Goal: Task Accomplishment & Management: Use online tool/utility

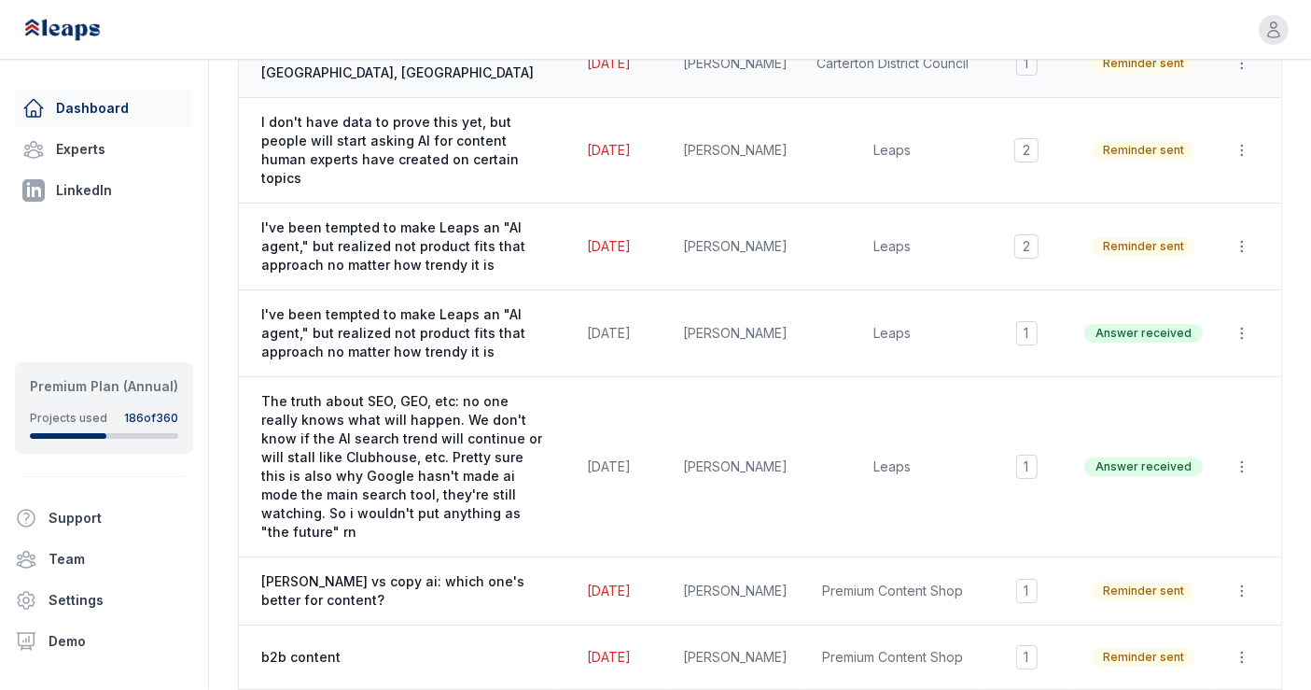
scroll to position [688, 0]
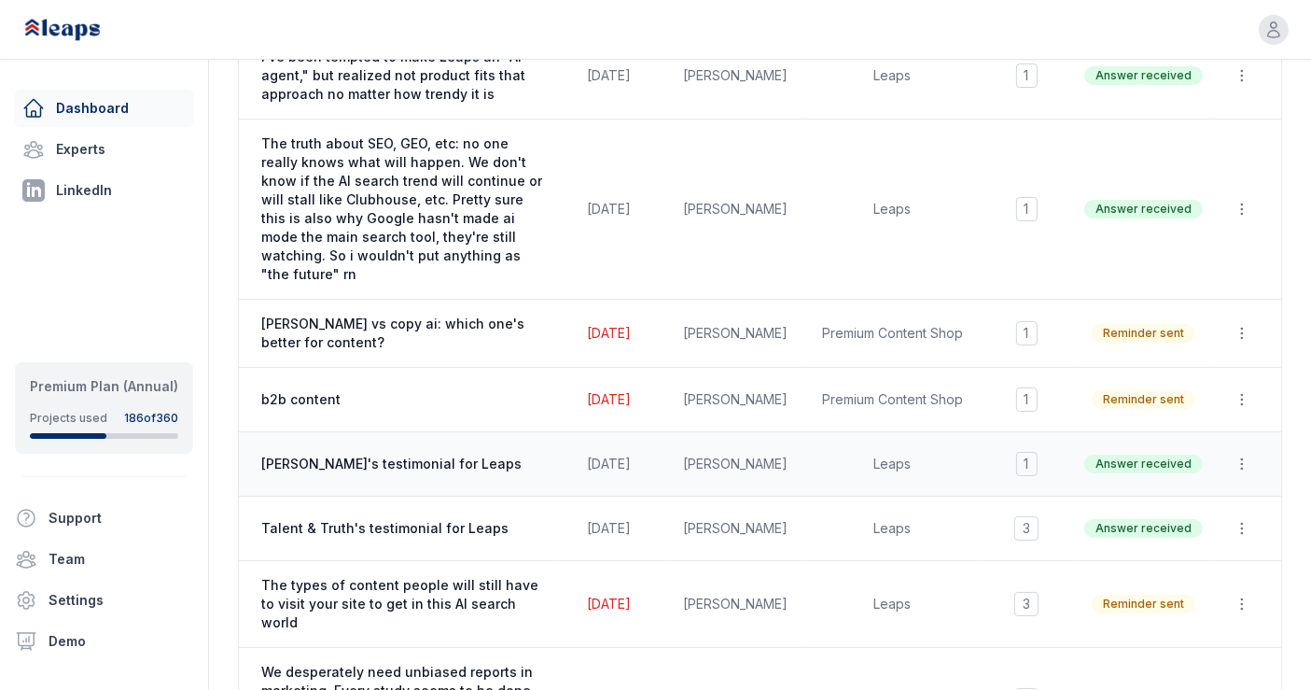
click at [458, 455] on span "[PERSON_NAME]'s testimonial for Leaps" at bounding box center [401, 464] width 281 height 19
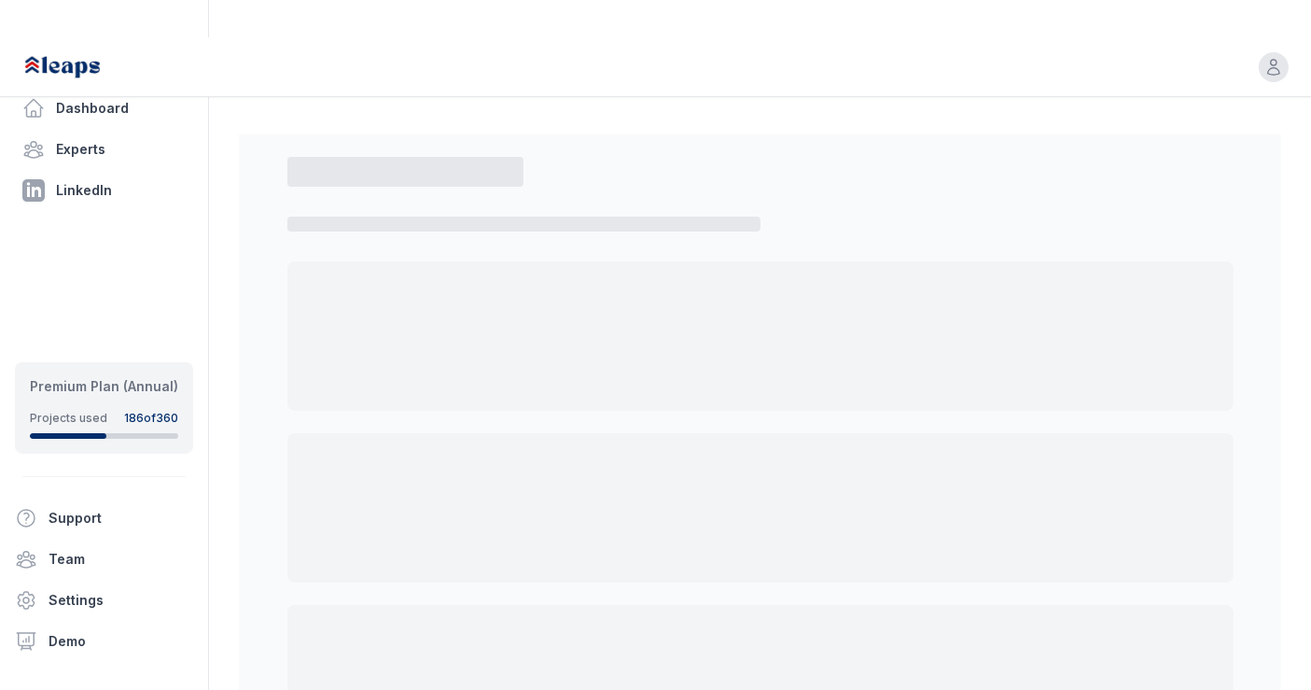
select select "*"
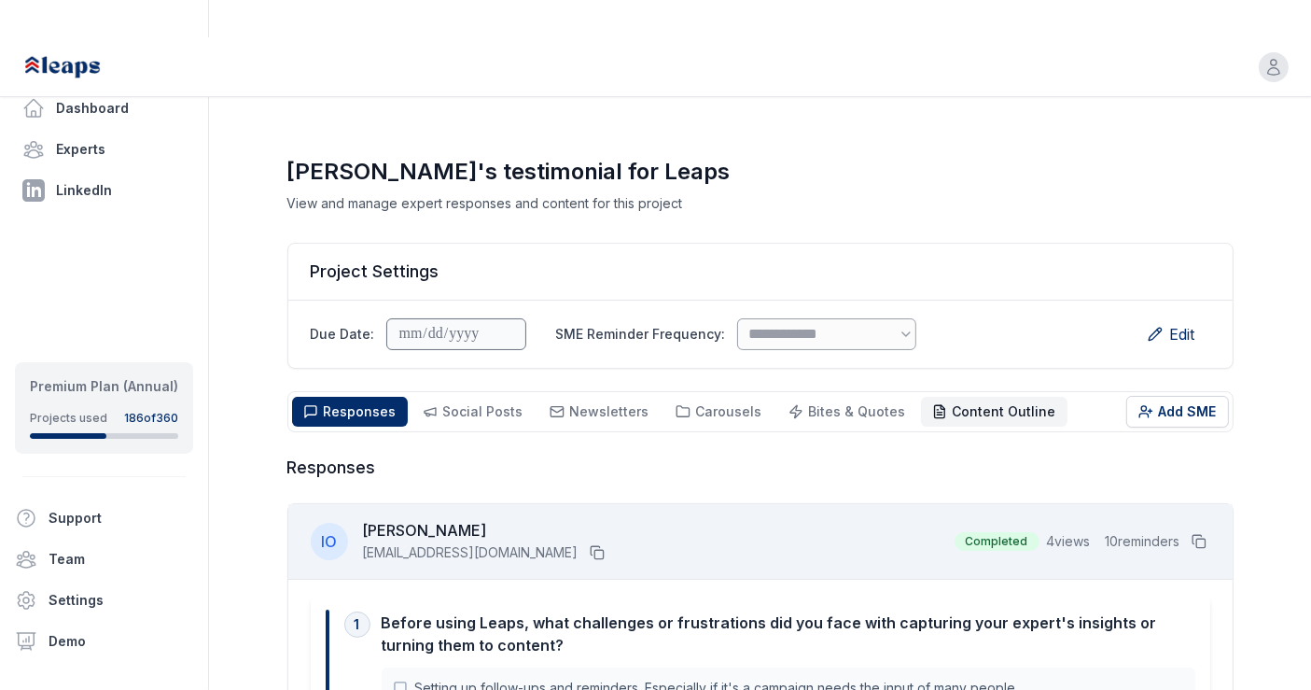
click at [943, 397] on button "Content Outline Outline" at bounding box center [994, 412] width 147 height 30
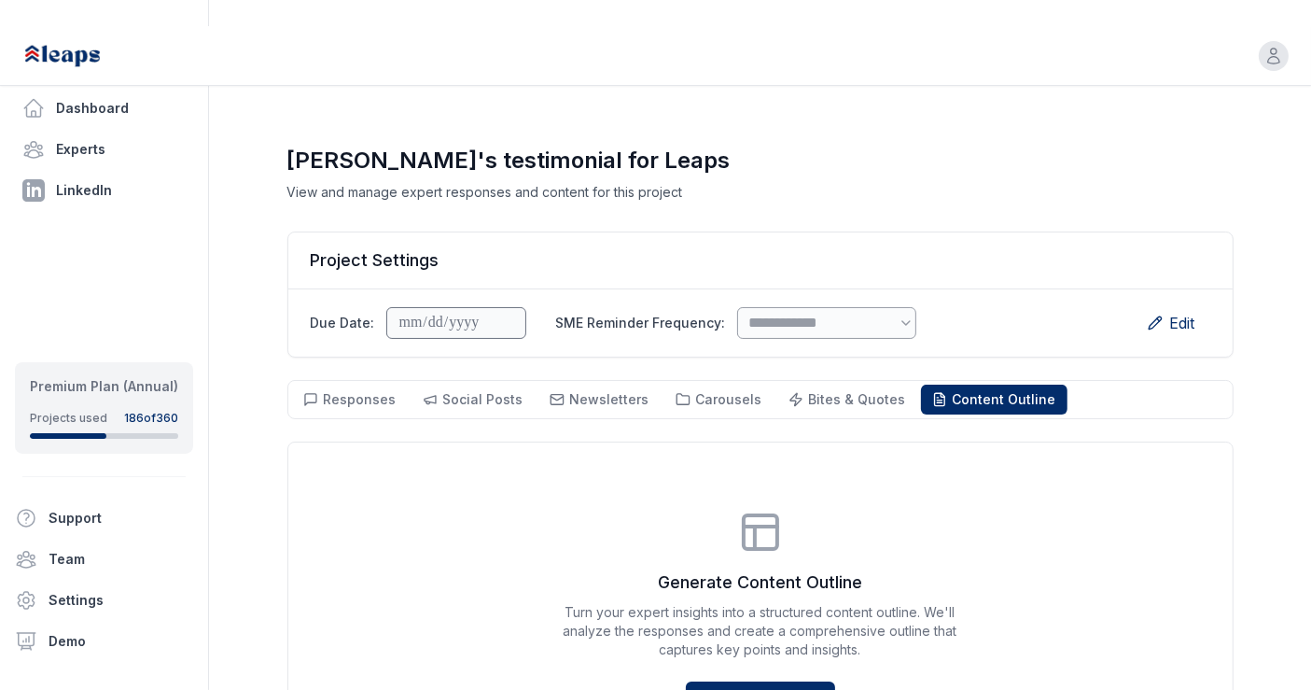
scroll to position [24, 0]
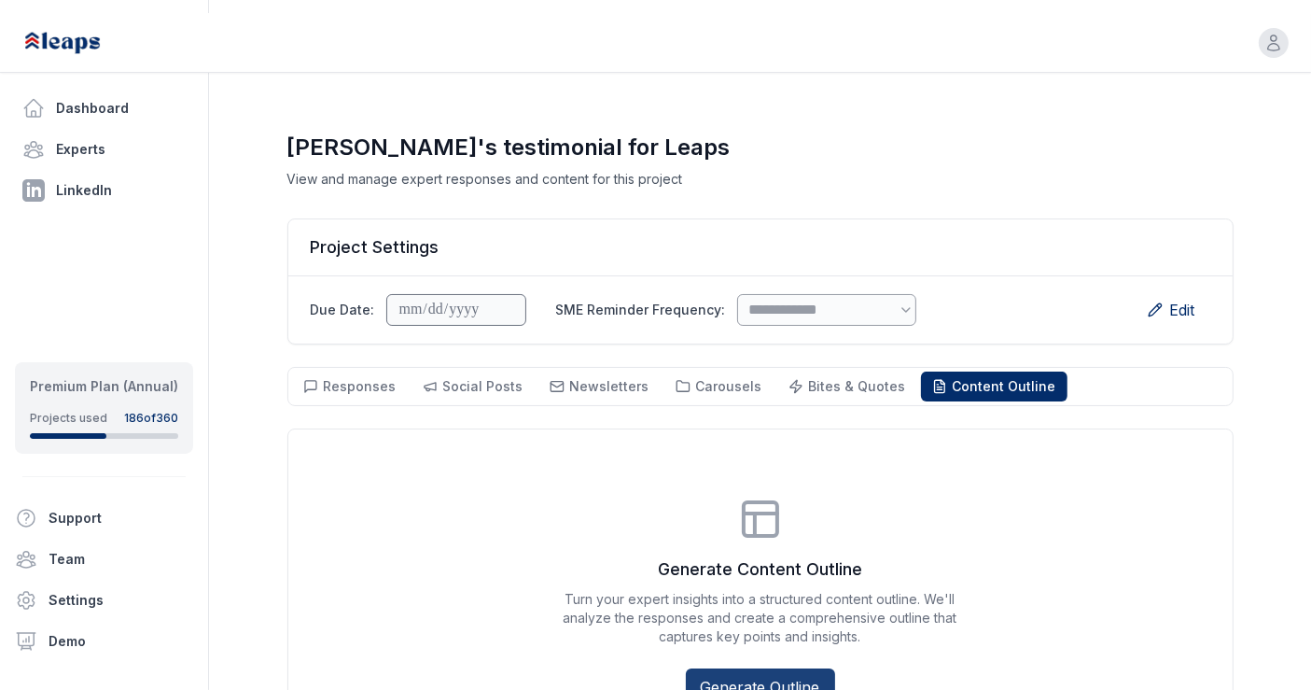
click at [773, 668] on button "Generate Outline" at bounding box center [760, 686] width 149 height 37
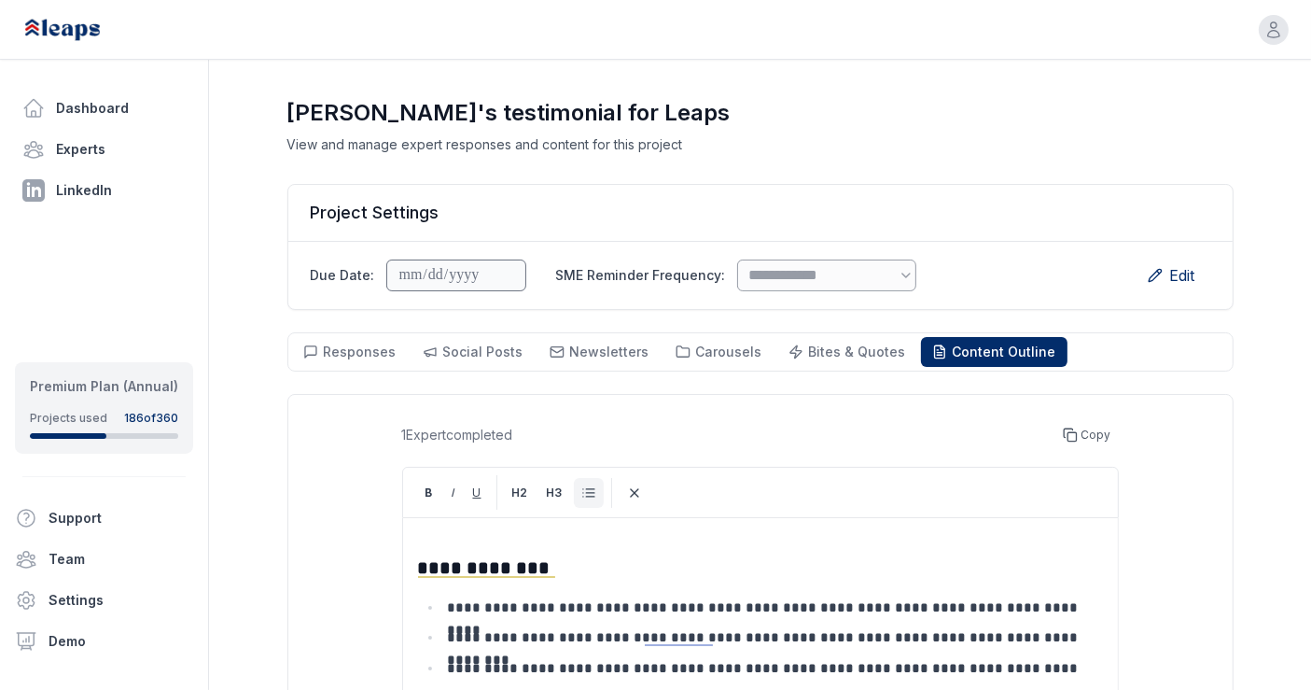
scroll to position [0, 0]
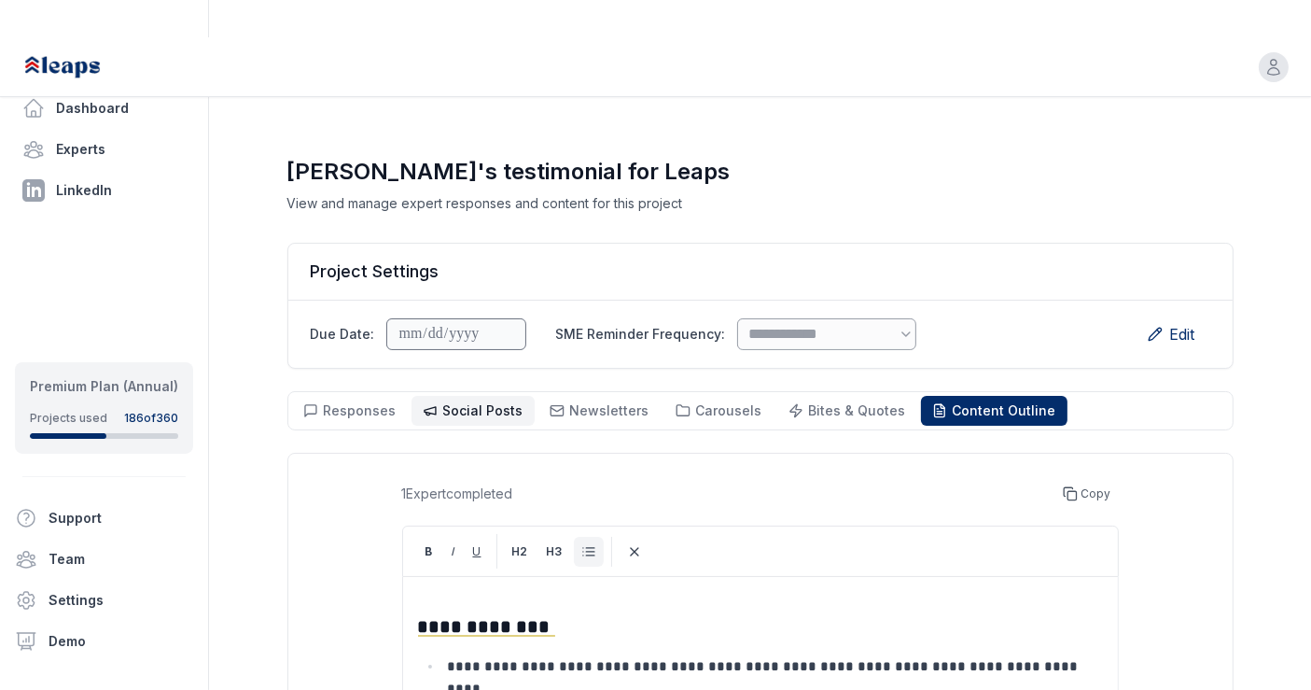
click at [471, 396] on button "Social Posts Social" at bounding box center [473, 411] width 123 height 30
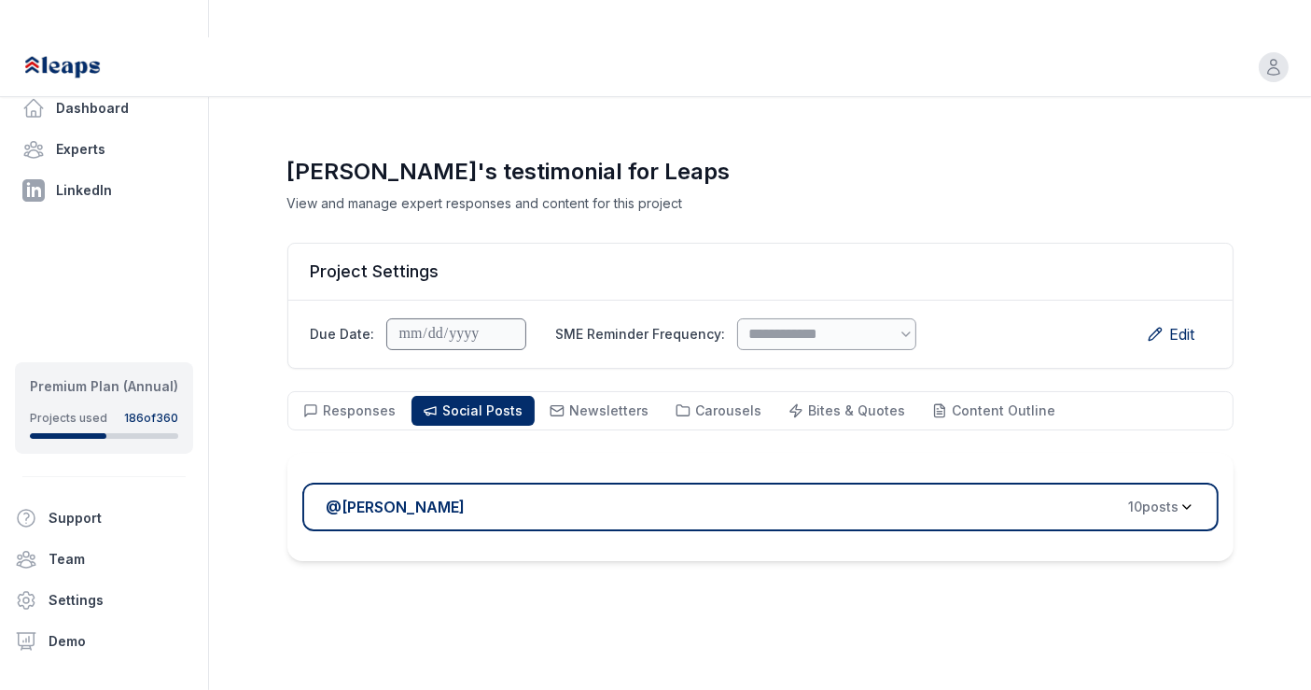
click at [717, 496] on div "@ [PERSON_NAME] 10 post s" at bounding box center [753, 507] width 853 height 22
